Goal: Information Seeking & Learning: Learn about a topic

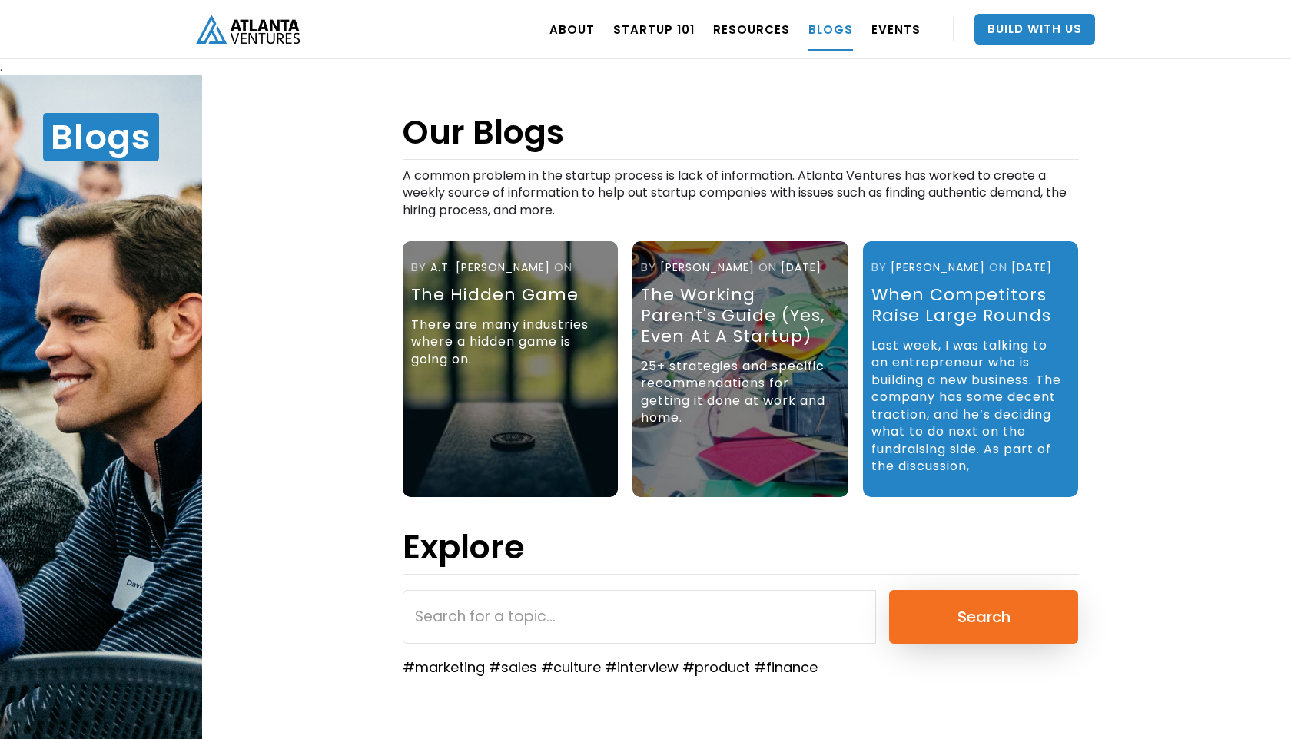
click at [473, 367] on div "There are many industries where a hidden game is going on." at bounding box center [508, 346] width 194 height 75
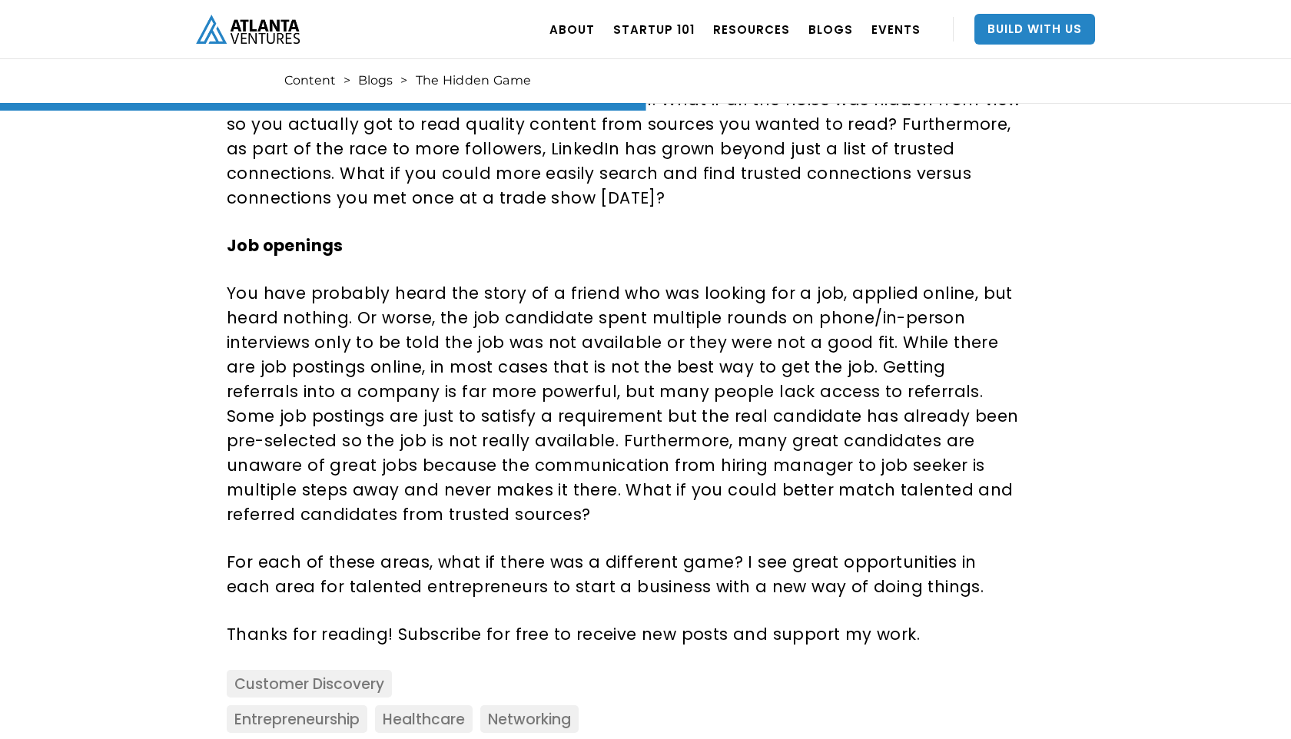
scroll to position [1493, 0]
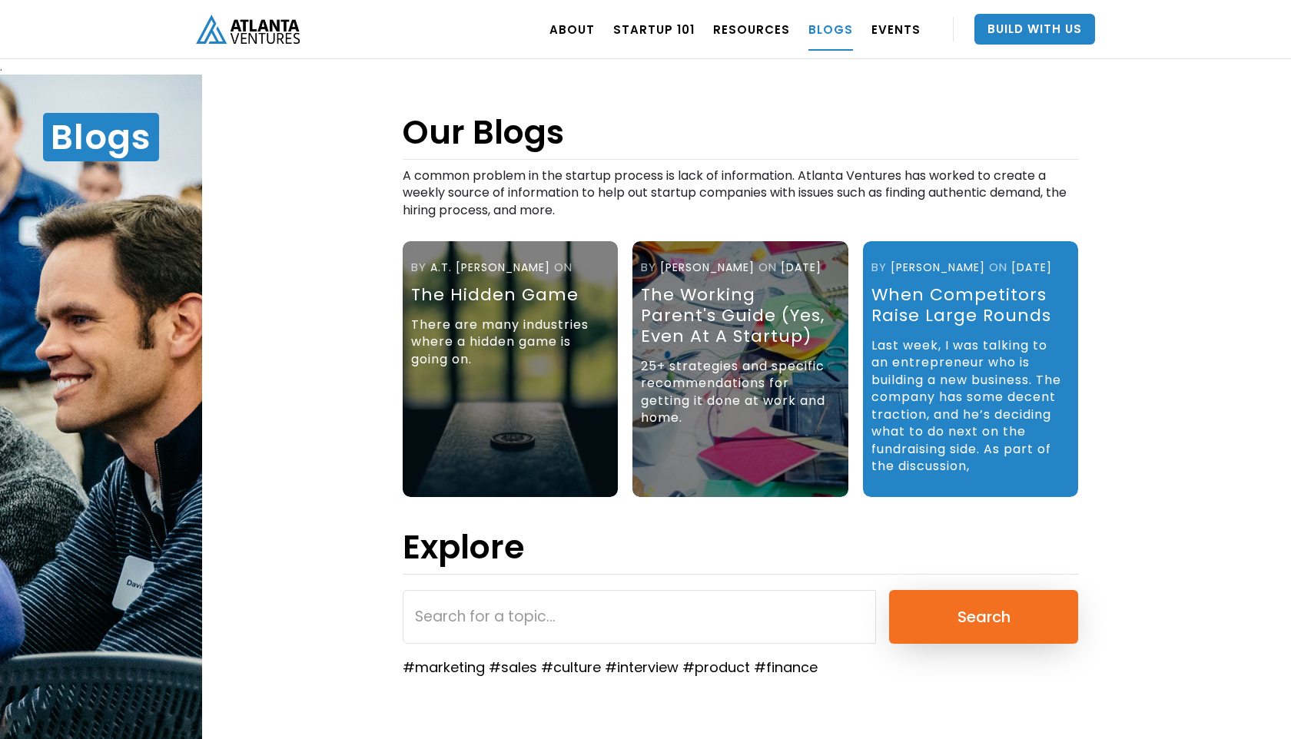
click at [481, 337] on div "There are many industries where a hidden game is going on." at bounding box center [508, 346] width 194 height 75
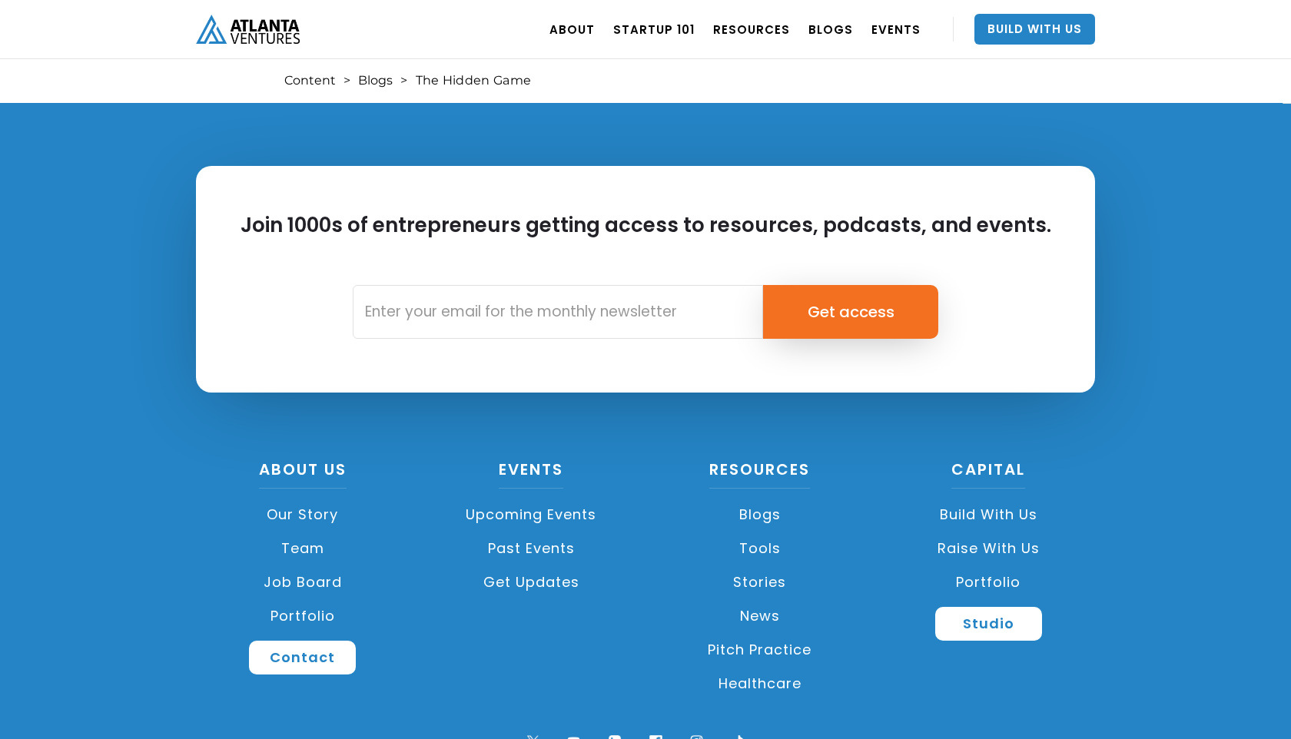
scroll to position [2991, 0]
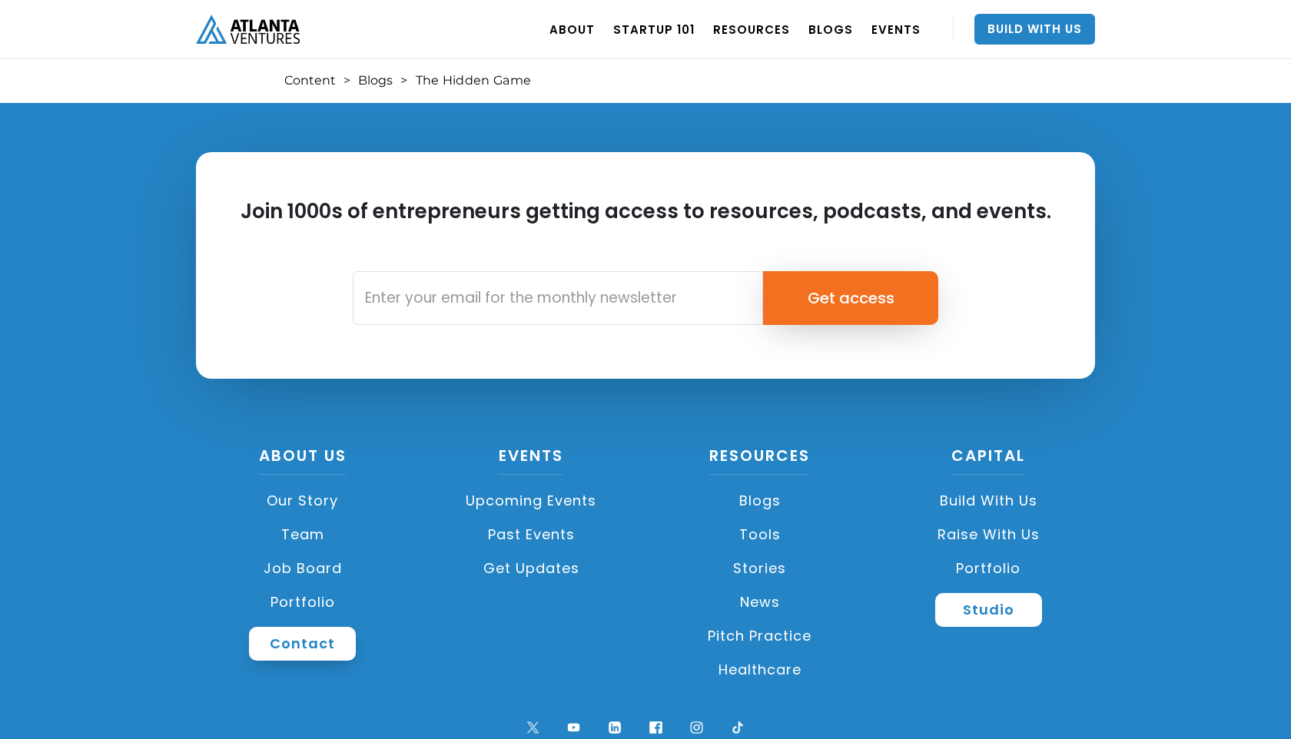
click at [266, 627] on link "Contact" at bounding box center [302, 644] width 107 height 34
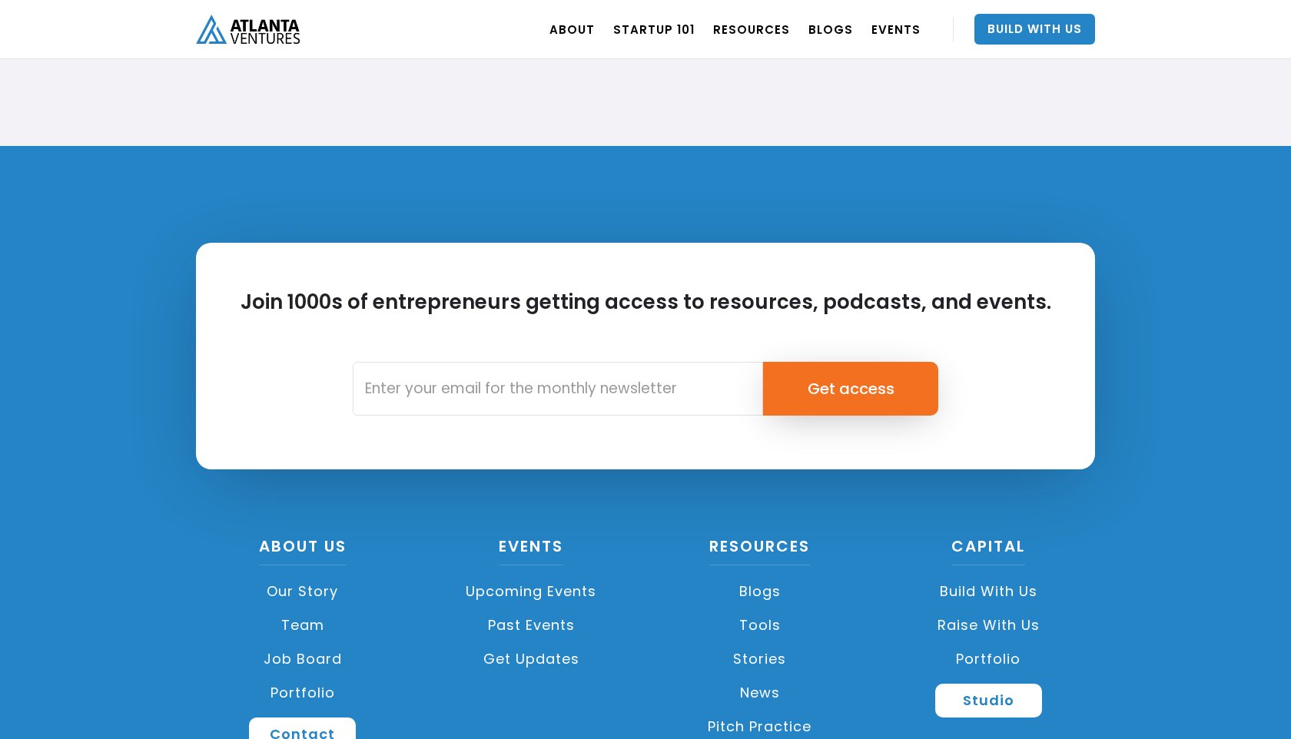
scroll to position [5717, 0]
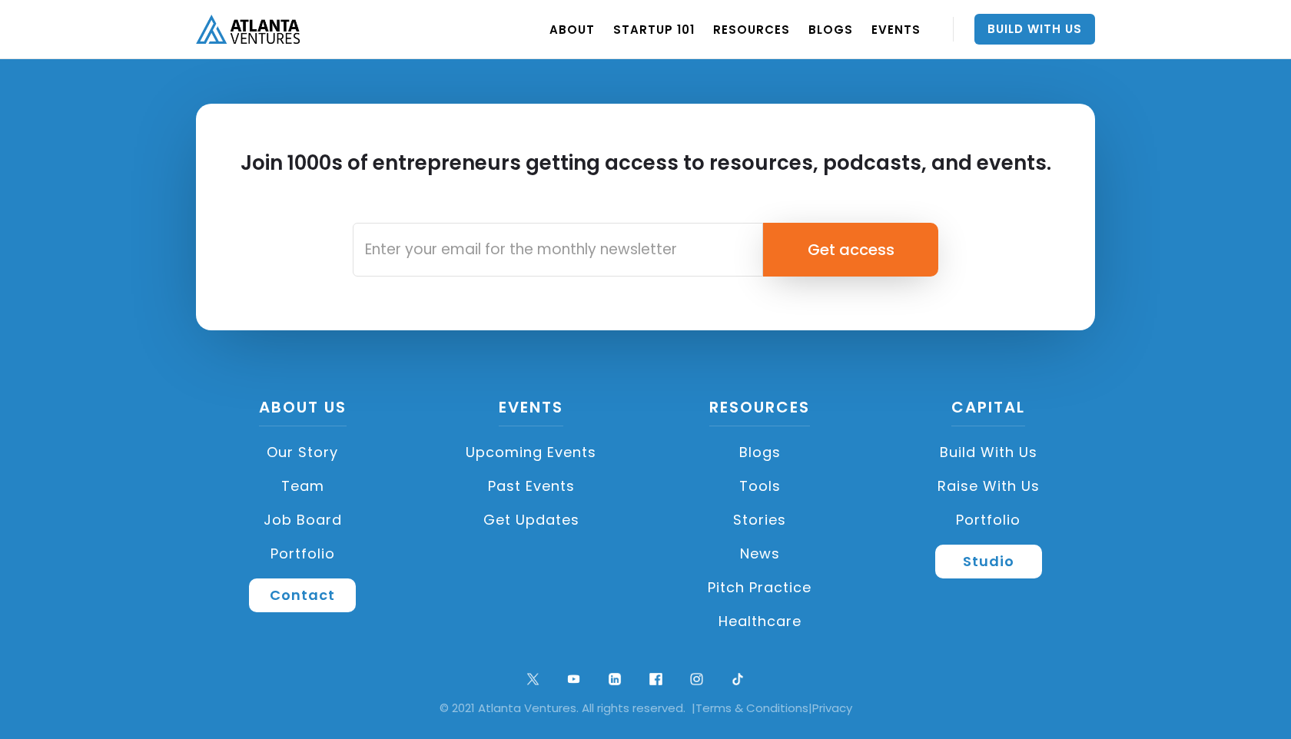
click at [278, 20] on img "home" at bounding box center [248, 29] width 104 height 28
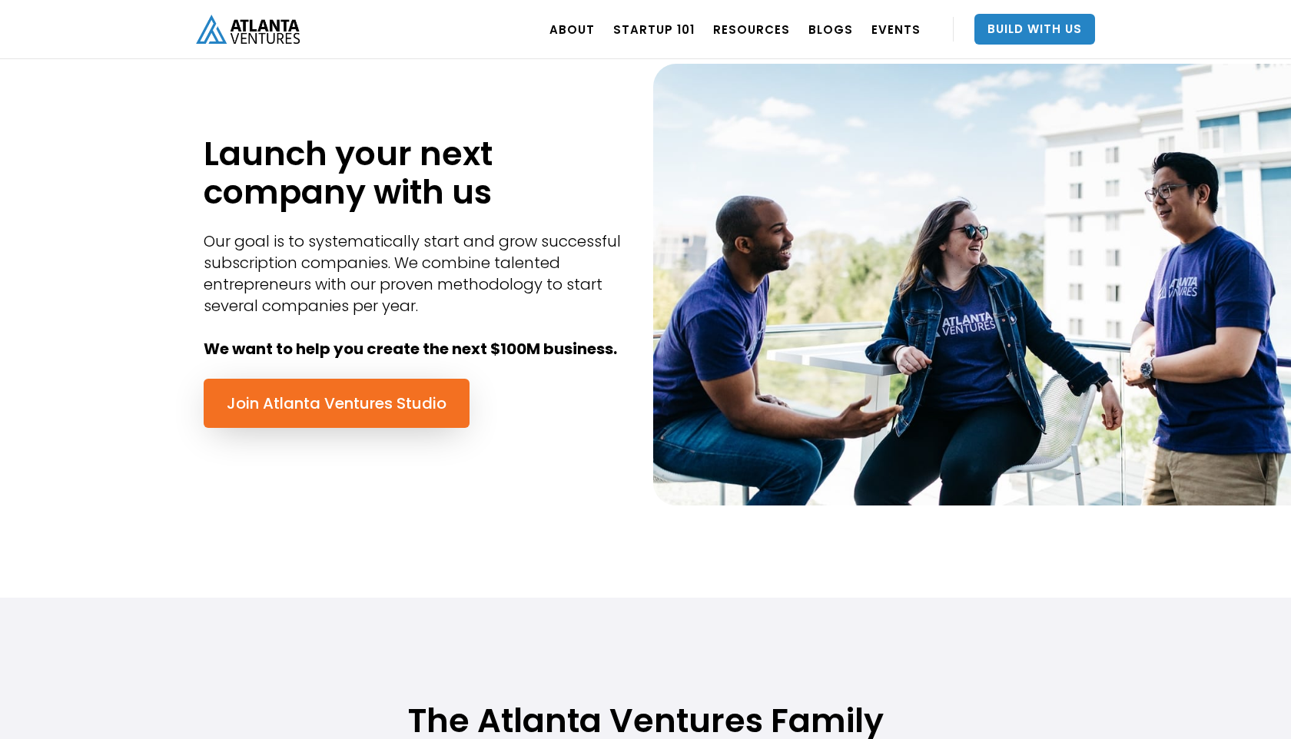
scroll to position [741, 0]
